Goal: Check status: Verify the current state of an ongoing process or item

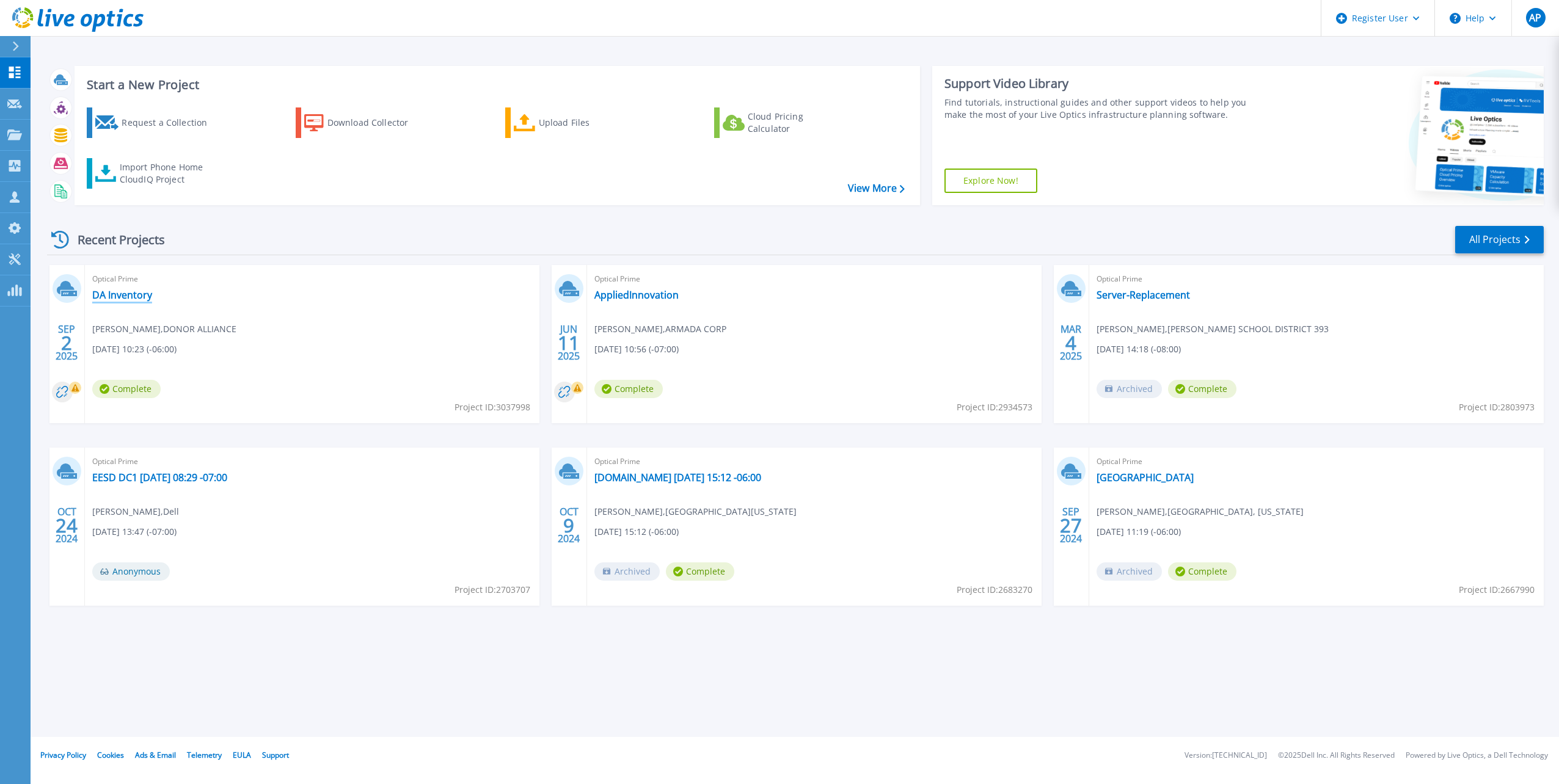
click at [138, 293] on link "DA Inventory" at bounding box center [122, 295] width 60 height 12
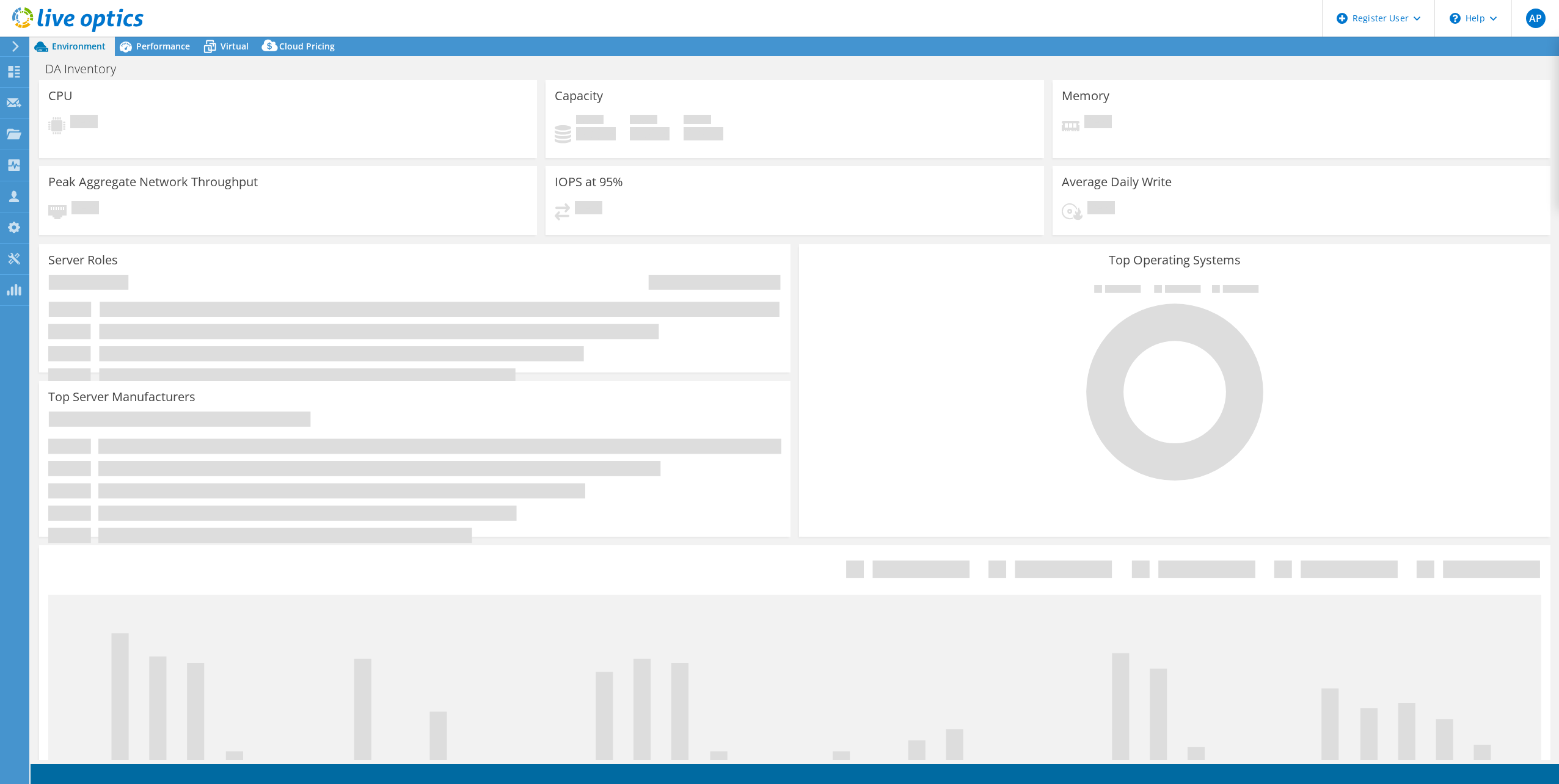
select select "USD"
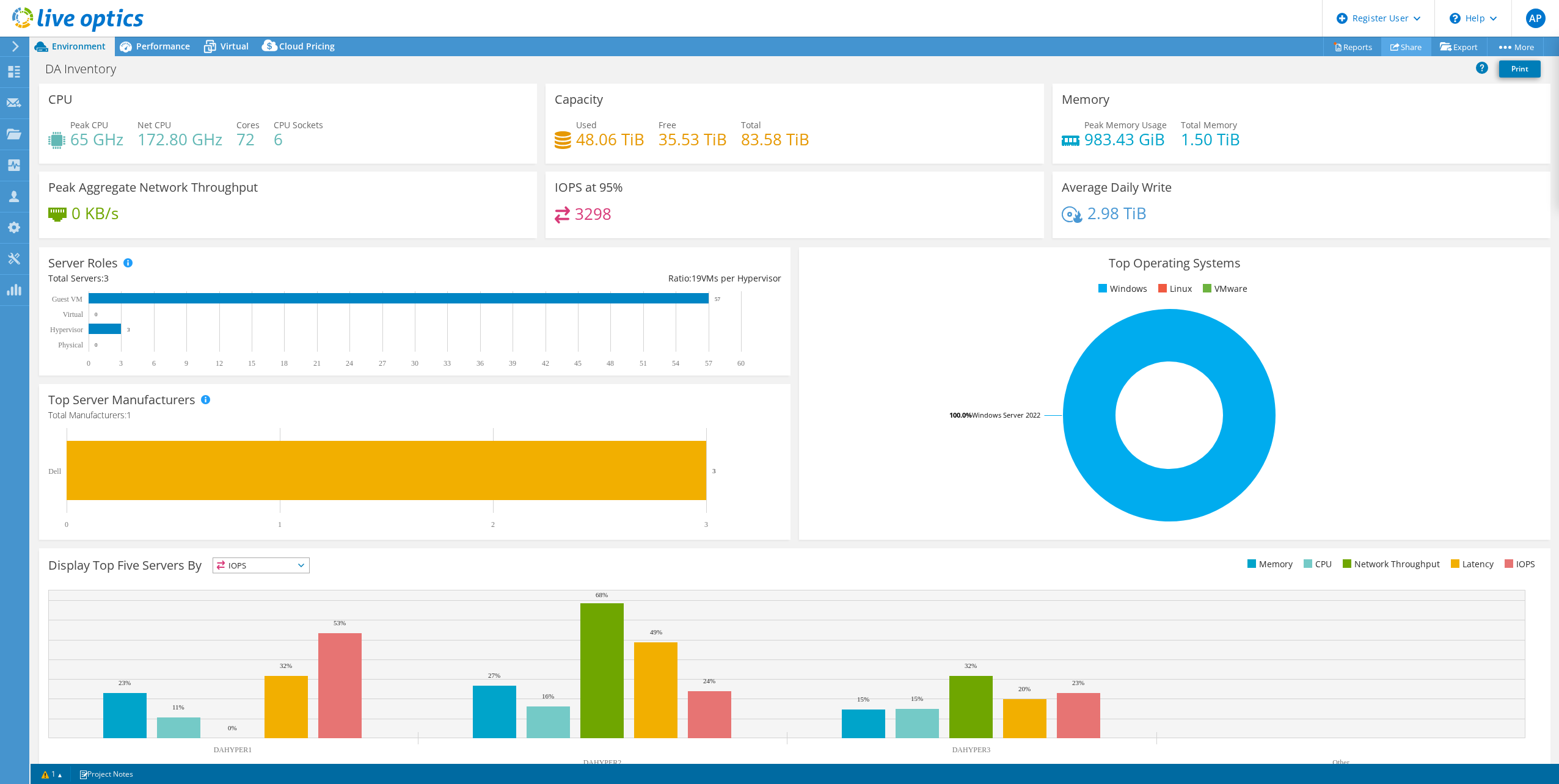
click at [1381, 41] on link "Share" at bounding box center [1407, 46] width 50 height 19
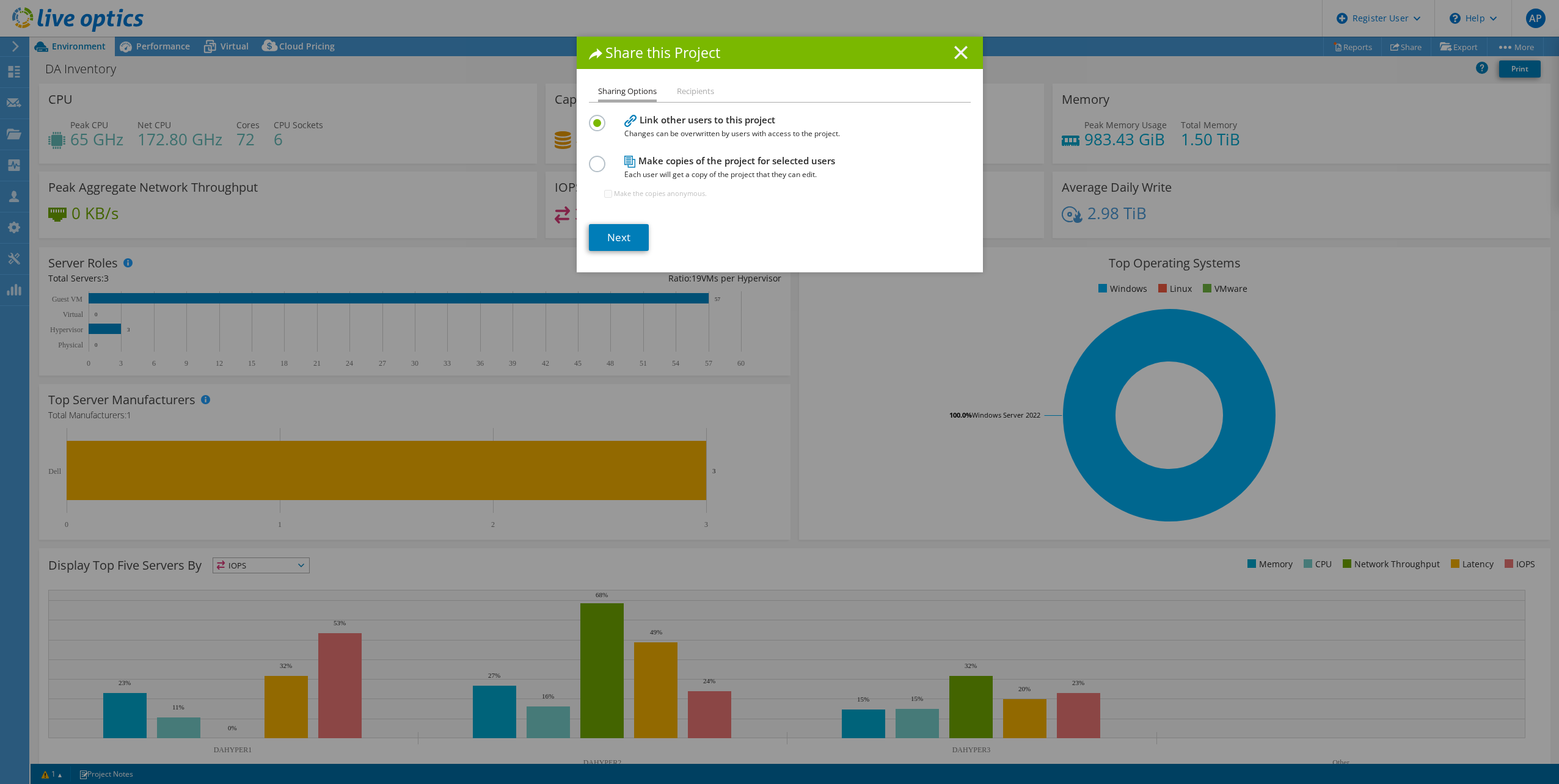
click at [955, 49] on line at bounding box center [961, 52] width 12 height 12
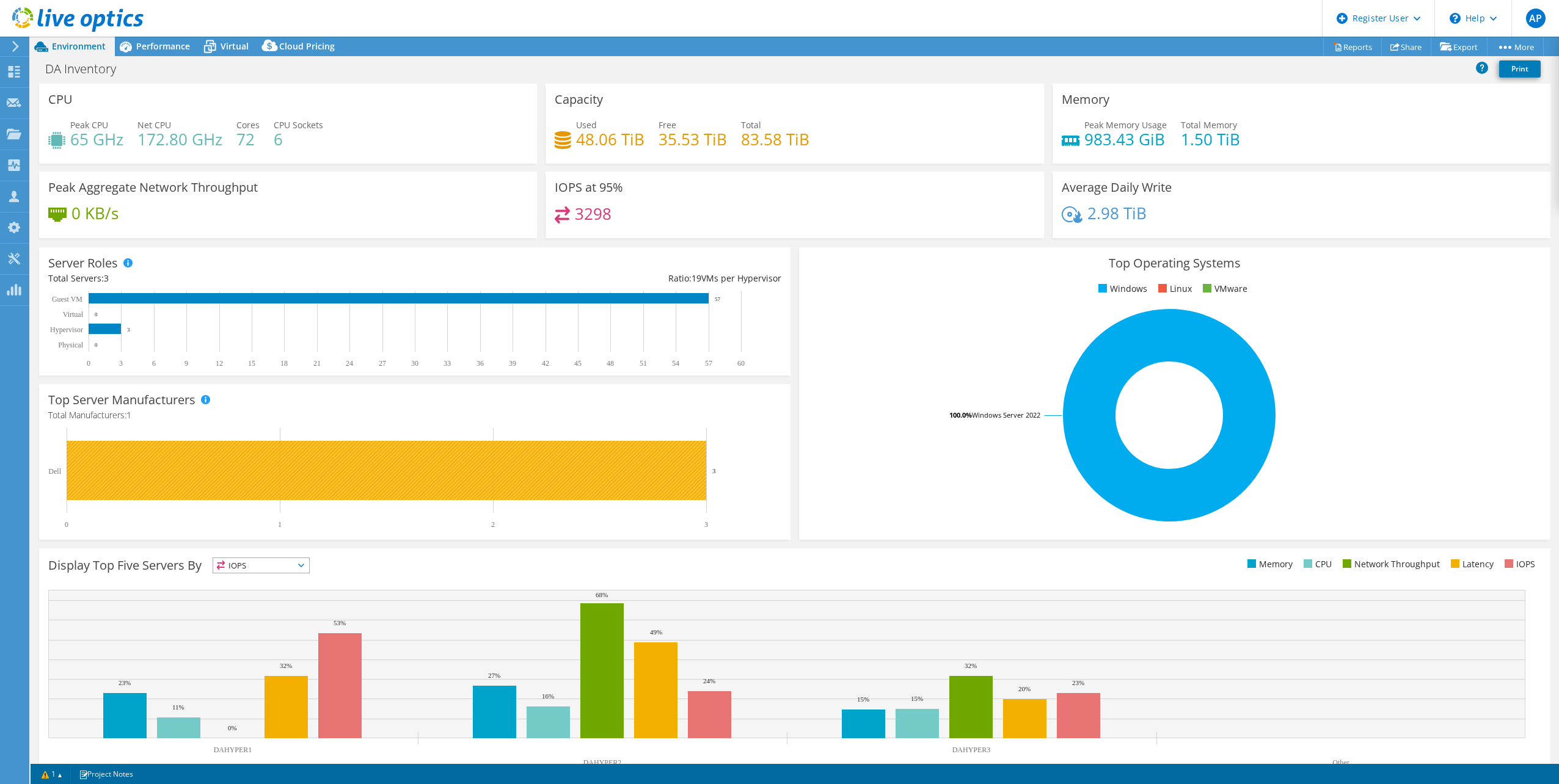
drag, startPoint x: 721, startPoint y: 475, endPoint x: 699, endPoint y: 470, distance: 22.6
click at [699, 470] on icon "0 1 2 3 Dell 3" at bounding box center [409, 479] width 722 height 101
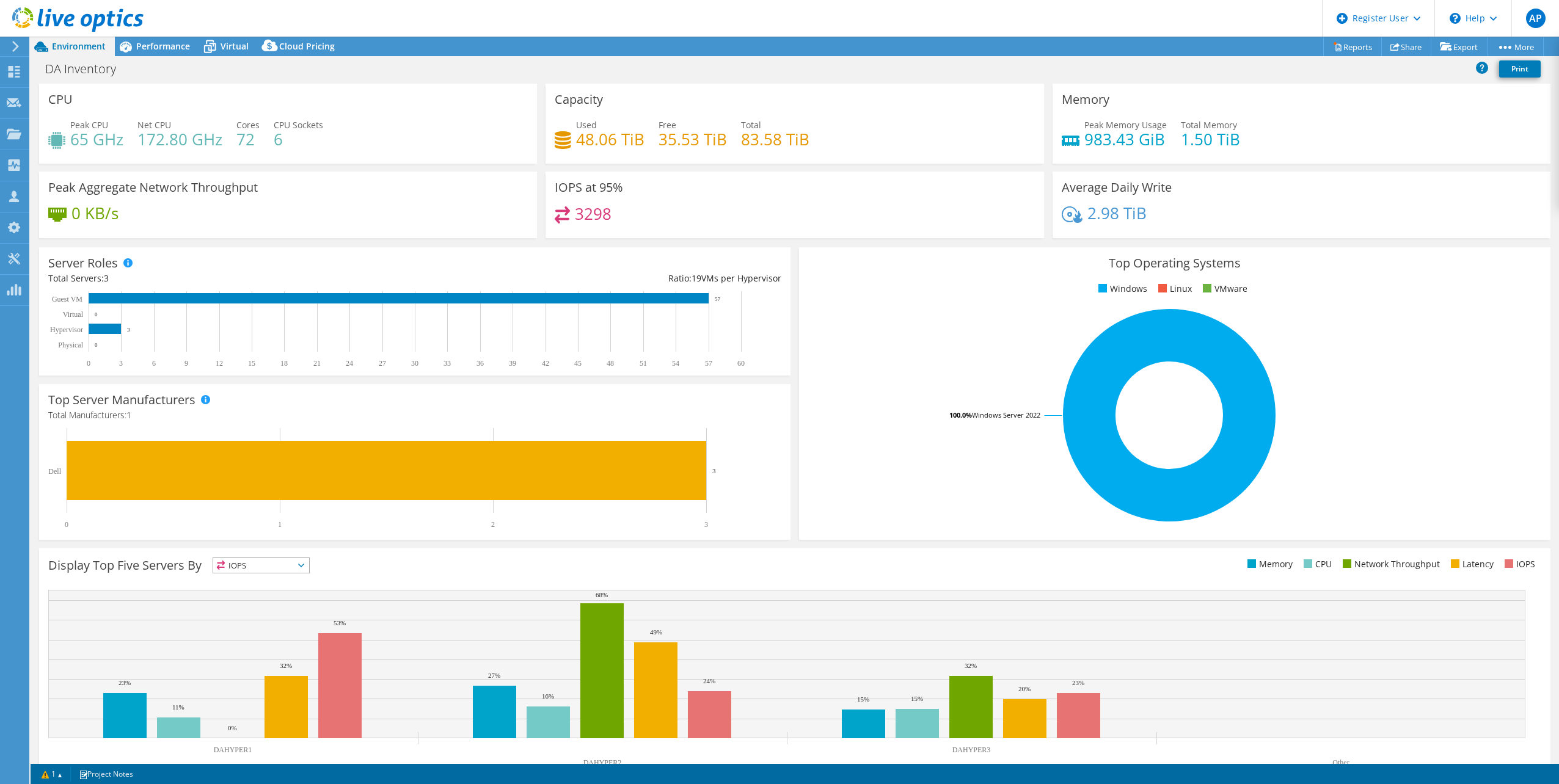
click at [765, 489] on rect at bounding box center [409, 479] width 722 height 101
click at [163, 48] on span "Performance" at bounding box center [163, 46] width 54 height 12
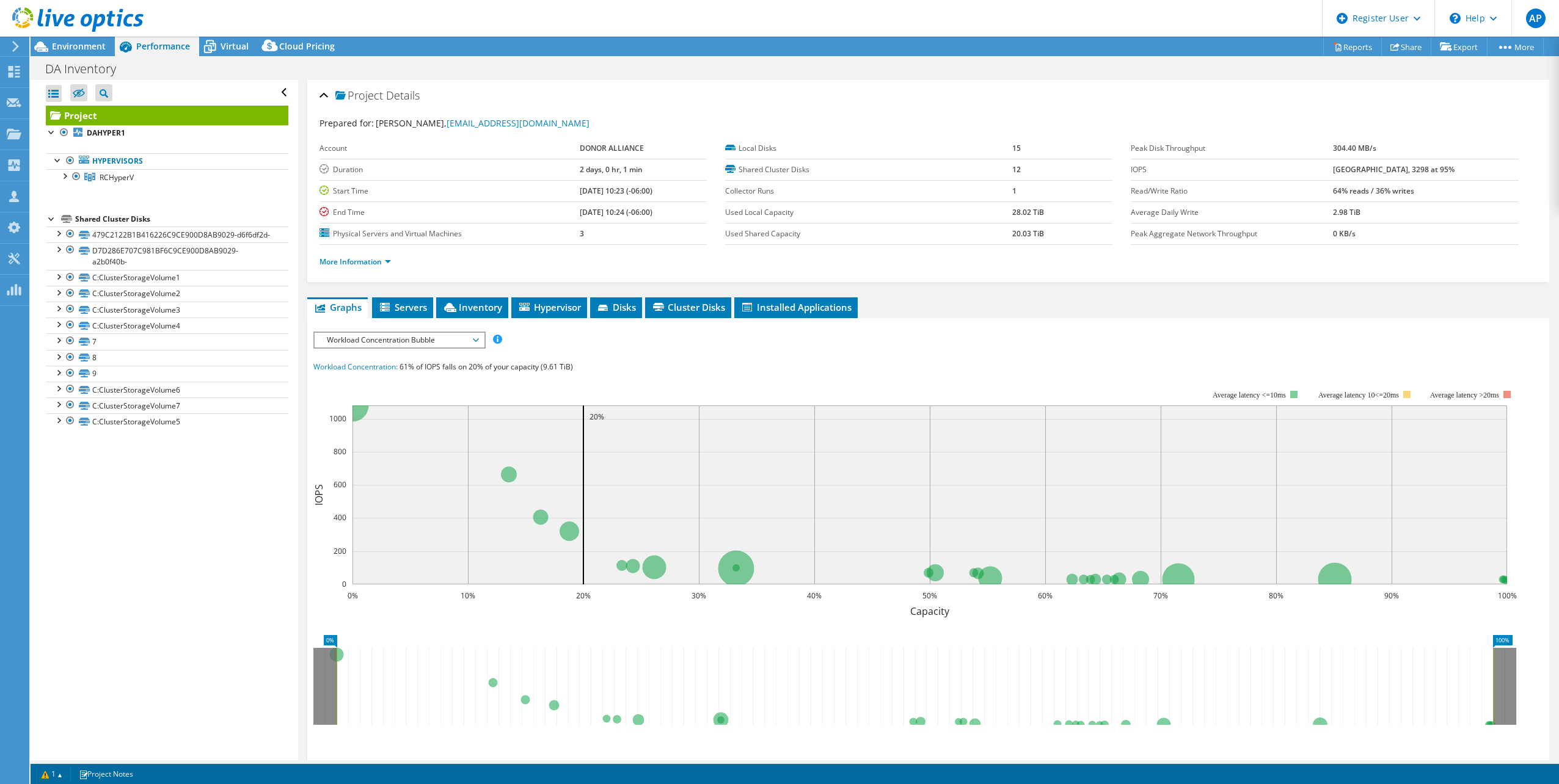
drag, startPoint x: 373, startPoint y: 327, endPoint x: 375, endPoint y: 334, distance: 7.3
click at [373, 327] on div "IOPS Disk Throughput IO Size Latency Queue Depth CPU Percentage Memory Page Fau…" at bounding box center [928, 554] width 1230 height 458
click at [374, 338] on span "Workload Concentration Bubble" at bounding box center [399, 340] width 157 height 15
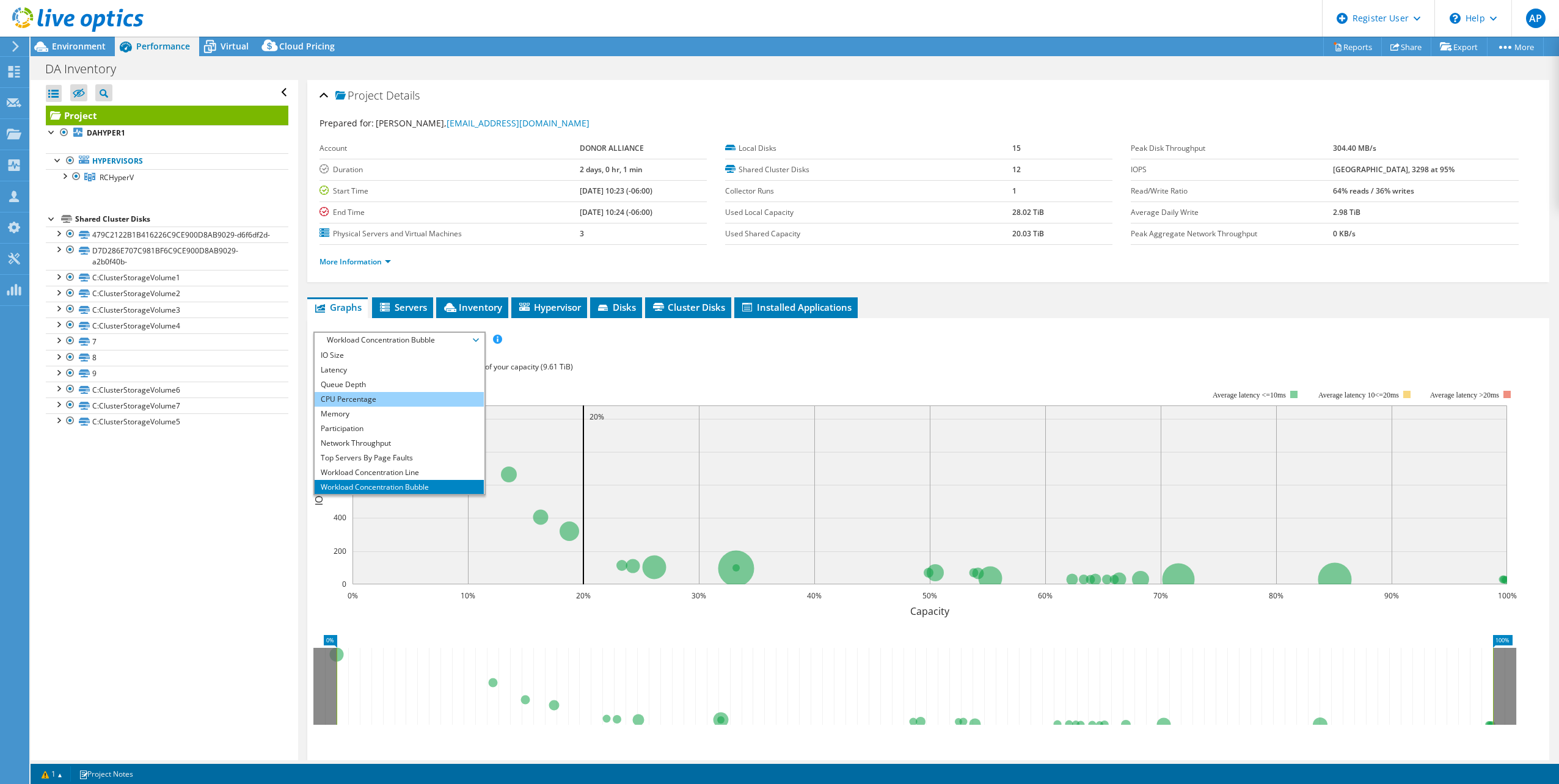
scroll to position [44, 0]
click at [382, 480] on li "All" at bounding box center [399, 486] width 169 height 15
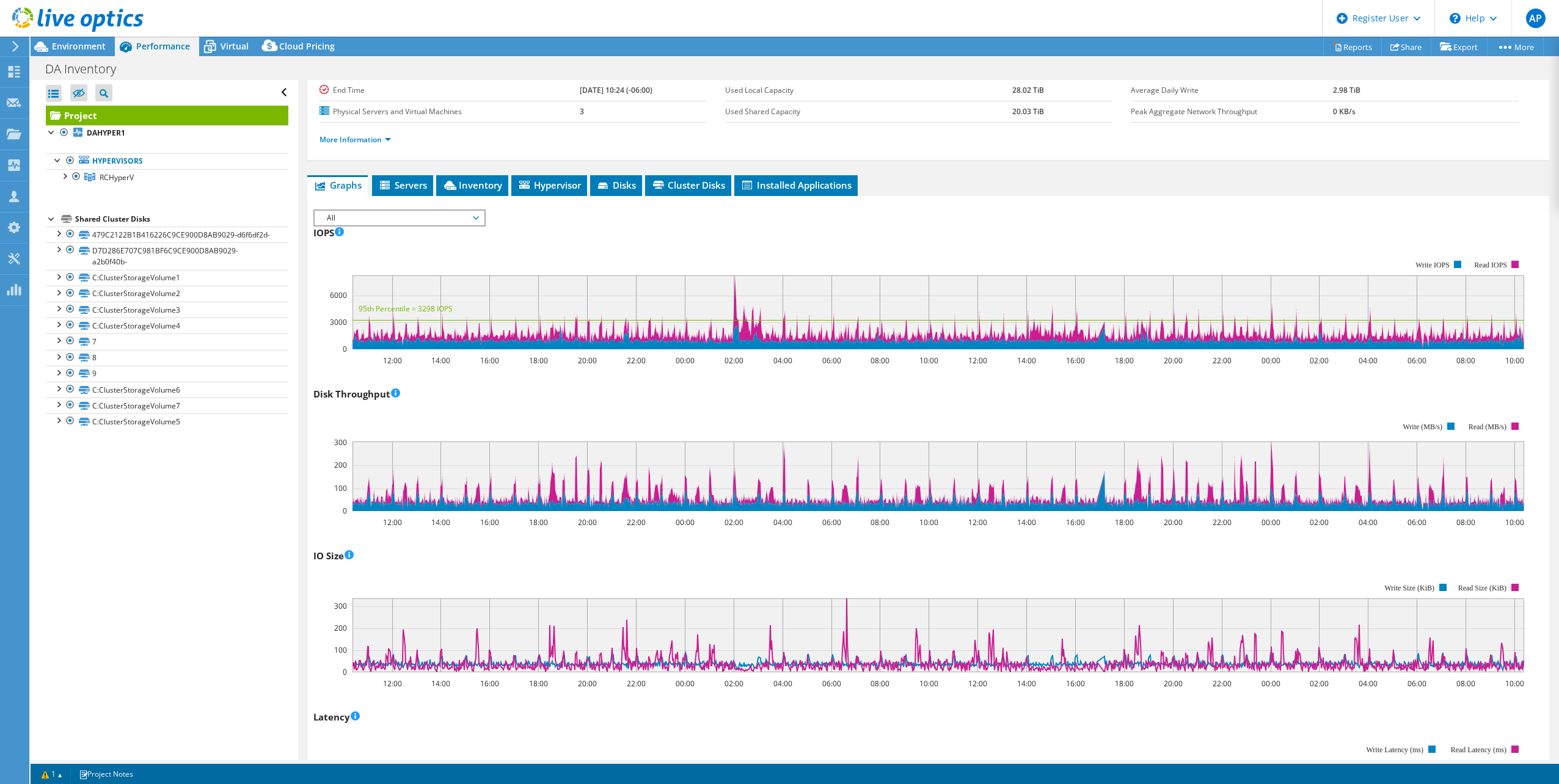
scroll to position [0, 0]
